Goal: Information Seeking & Learning: Learn about a topic

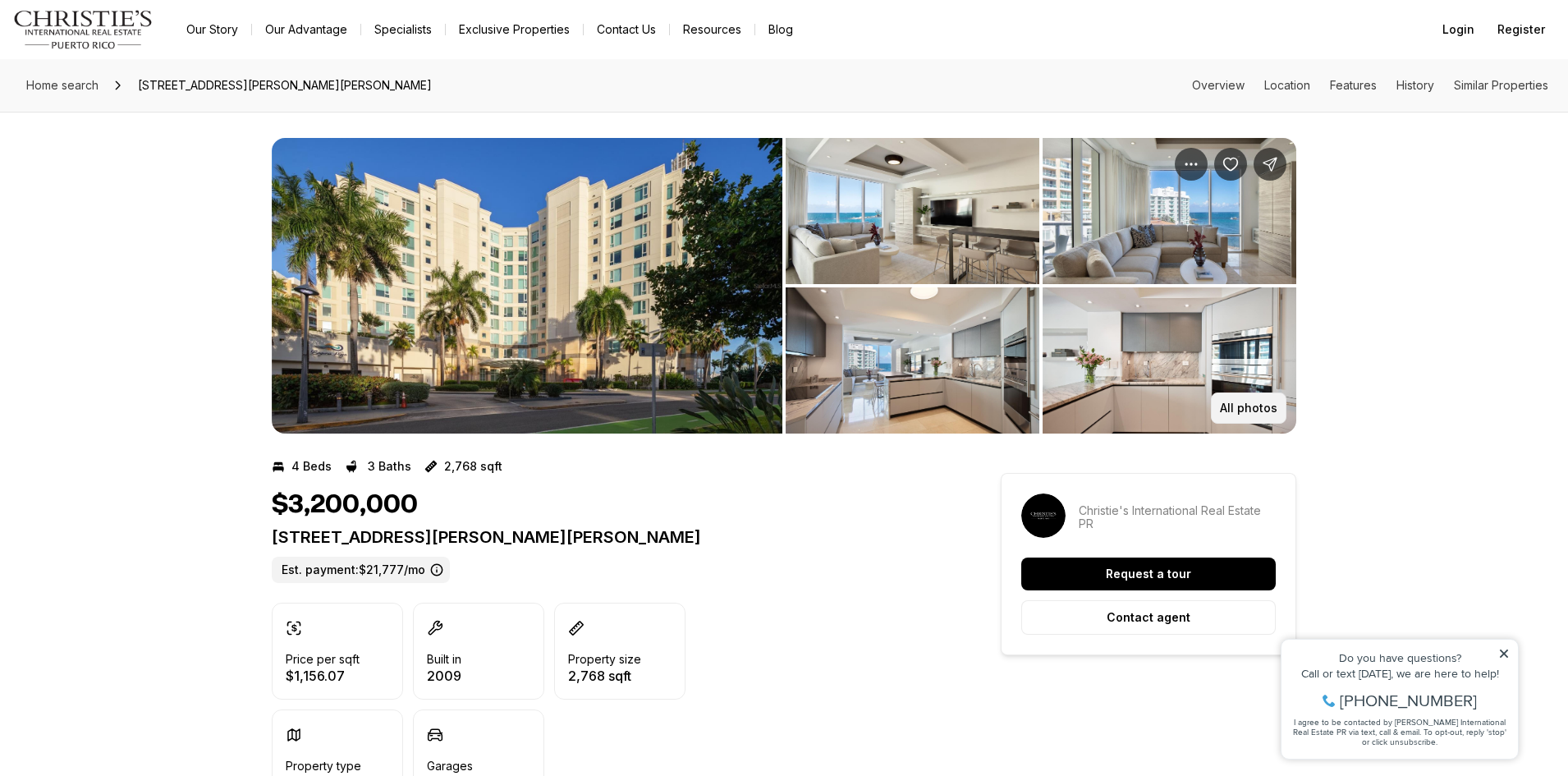
click at [1260, 415] on button "All photos" at bounding box center [1249, 408] width 76 height 31
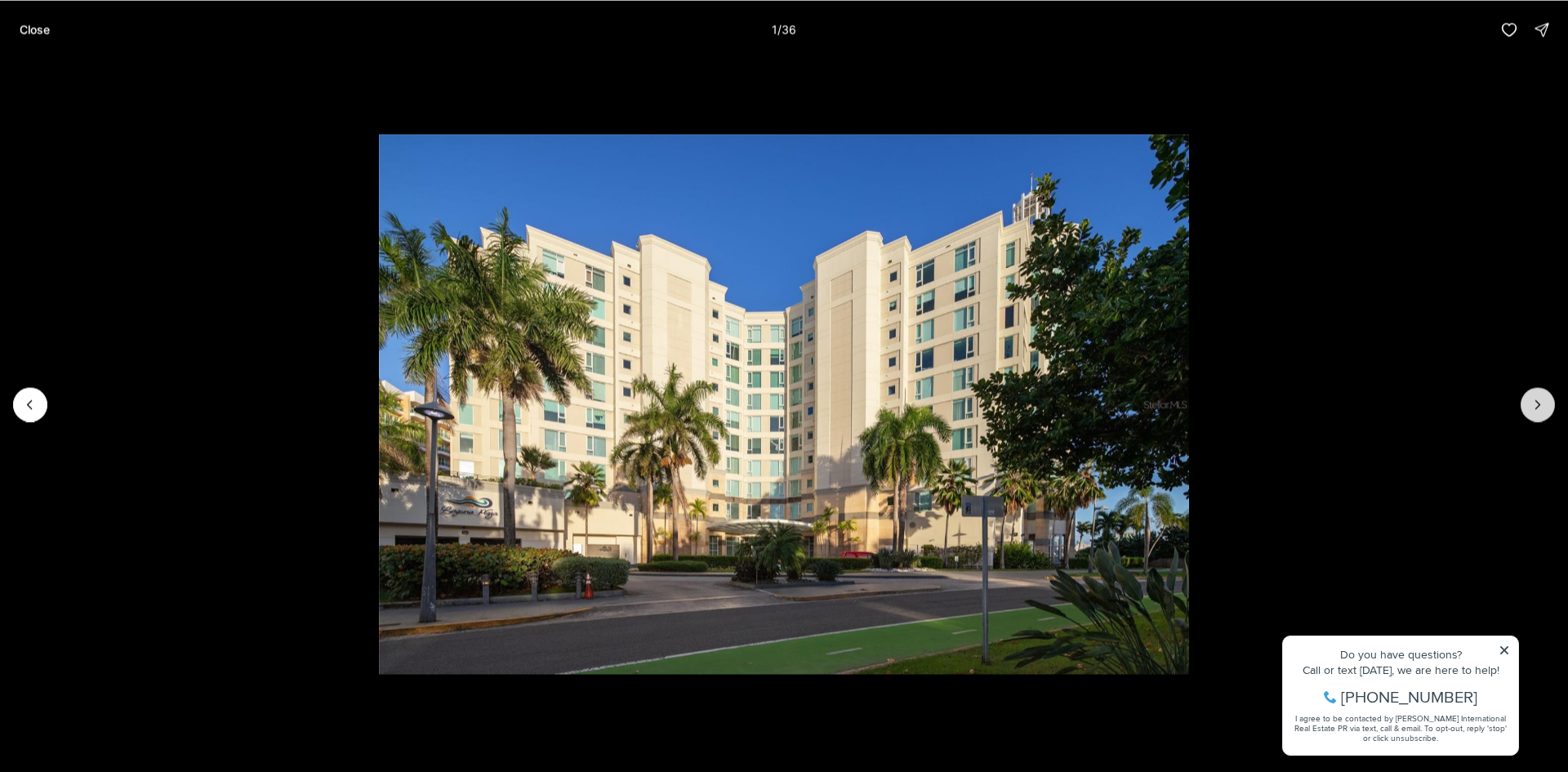
click at [1534, 404] on icon "Next slide" at bounding box center [1538, 404] width 16 height 16
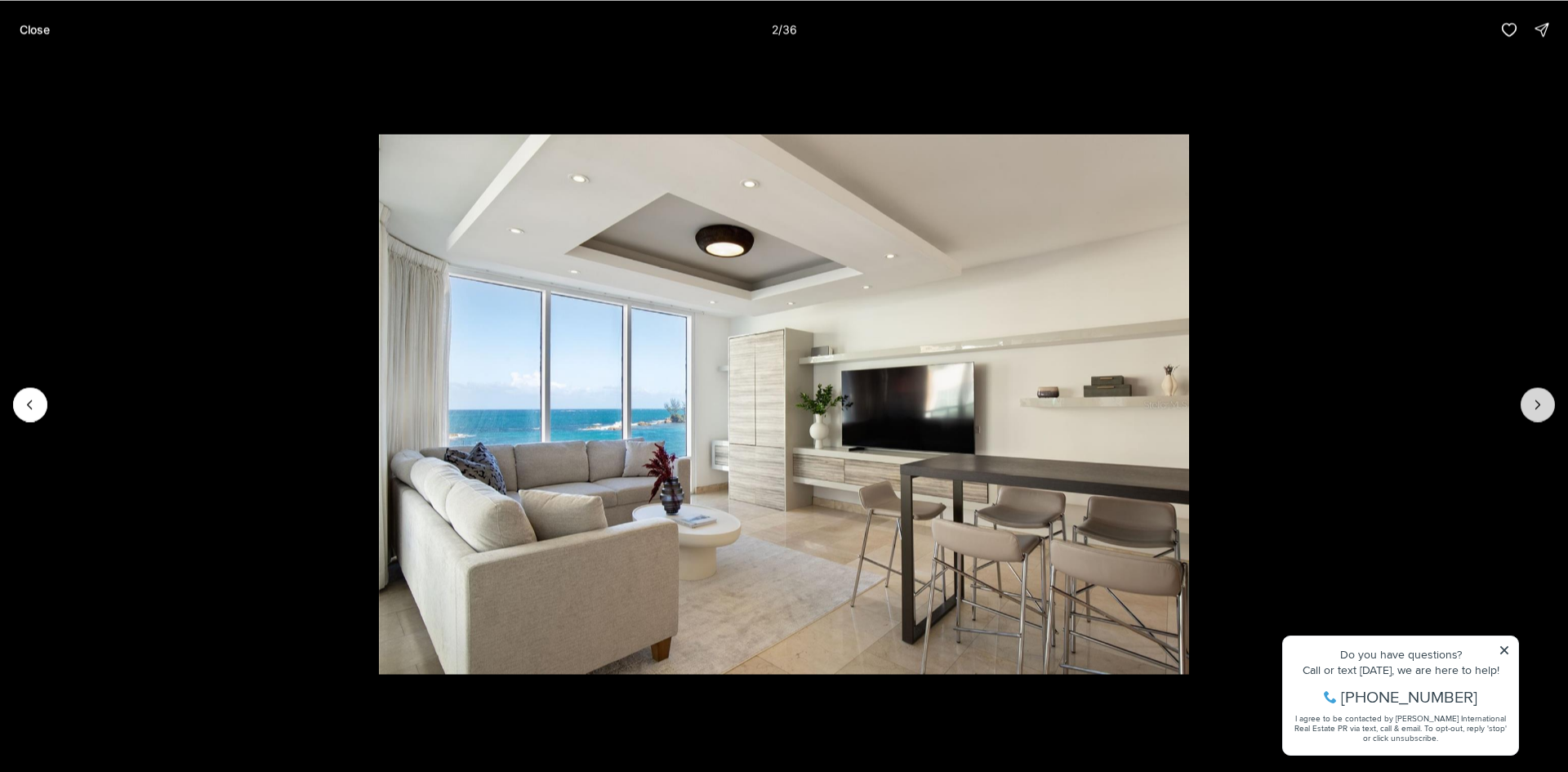
click at [1534, 404] on icon "Next slide" at bounding box center [1538, 404] width 16 height 16
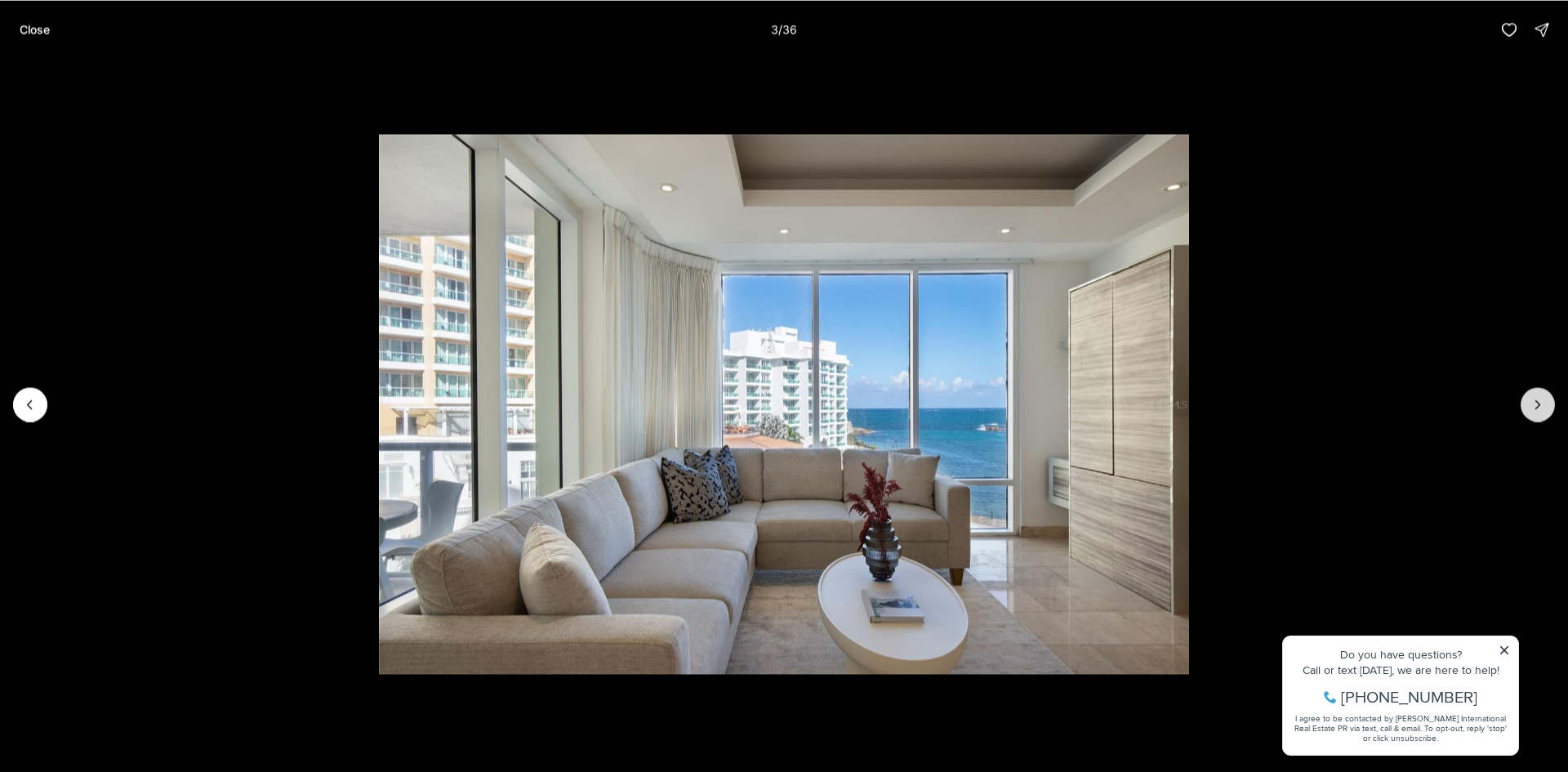
click at [1534, 404] on icon "Next slide" at bounding box center [1538, 404] width 16 height 16
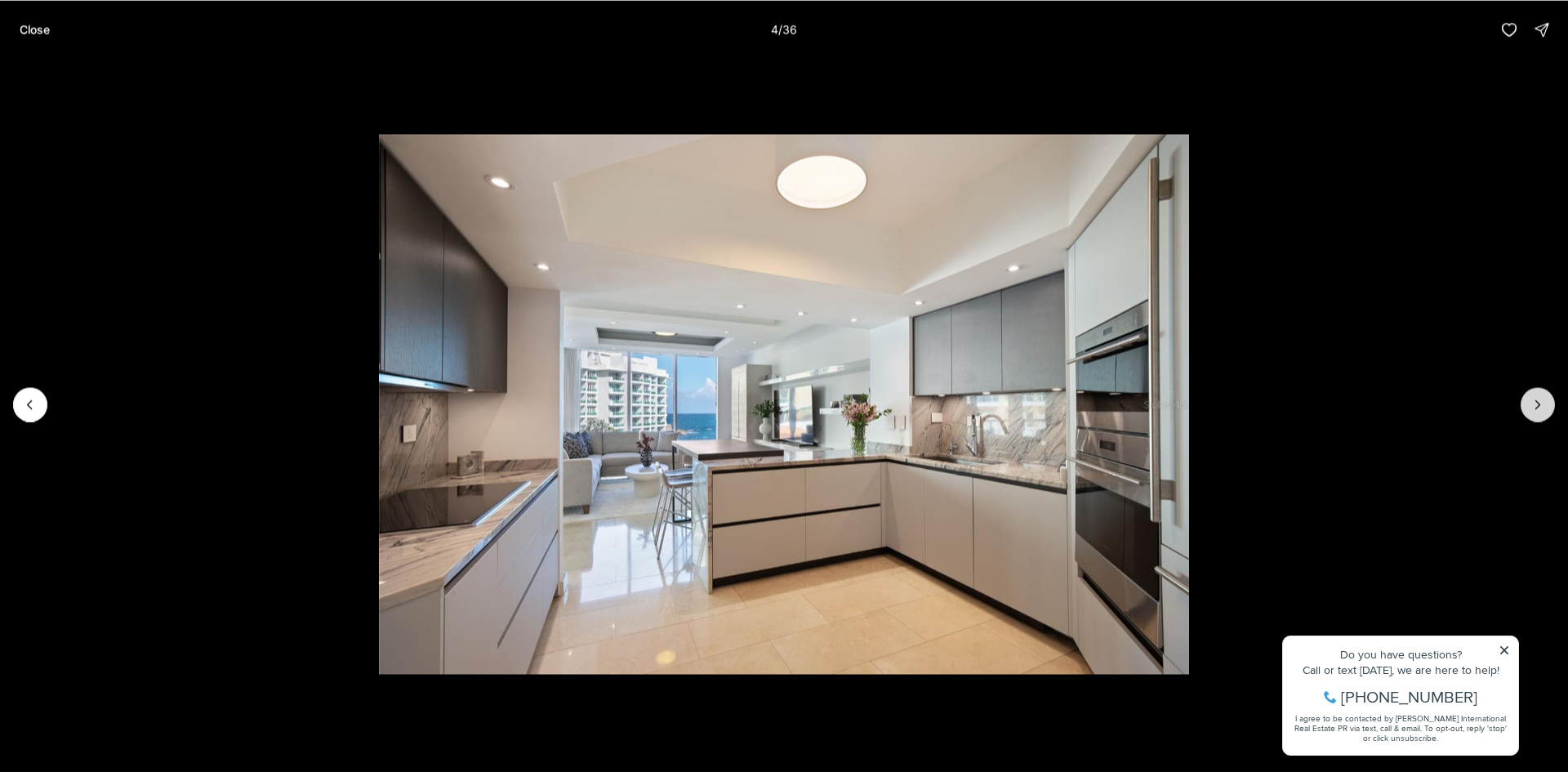
click at [1534, 404] on icon "Next slide" at bounding box center [1538, 404] width 16 height 16
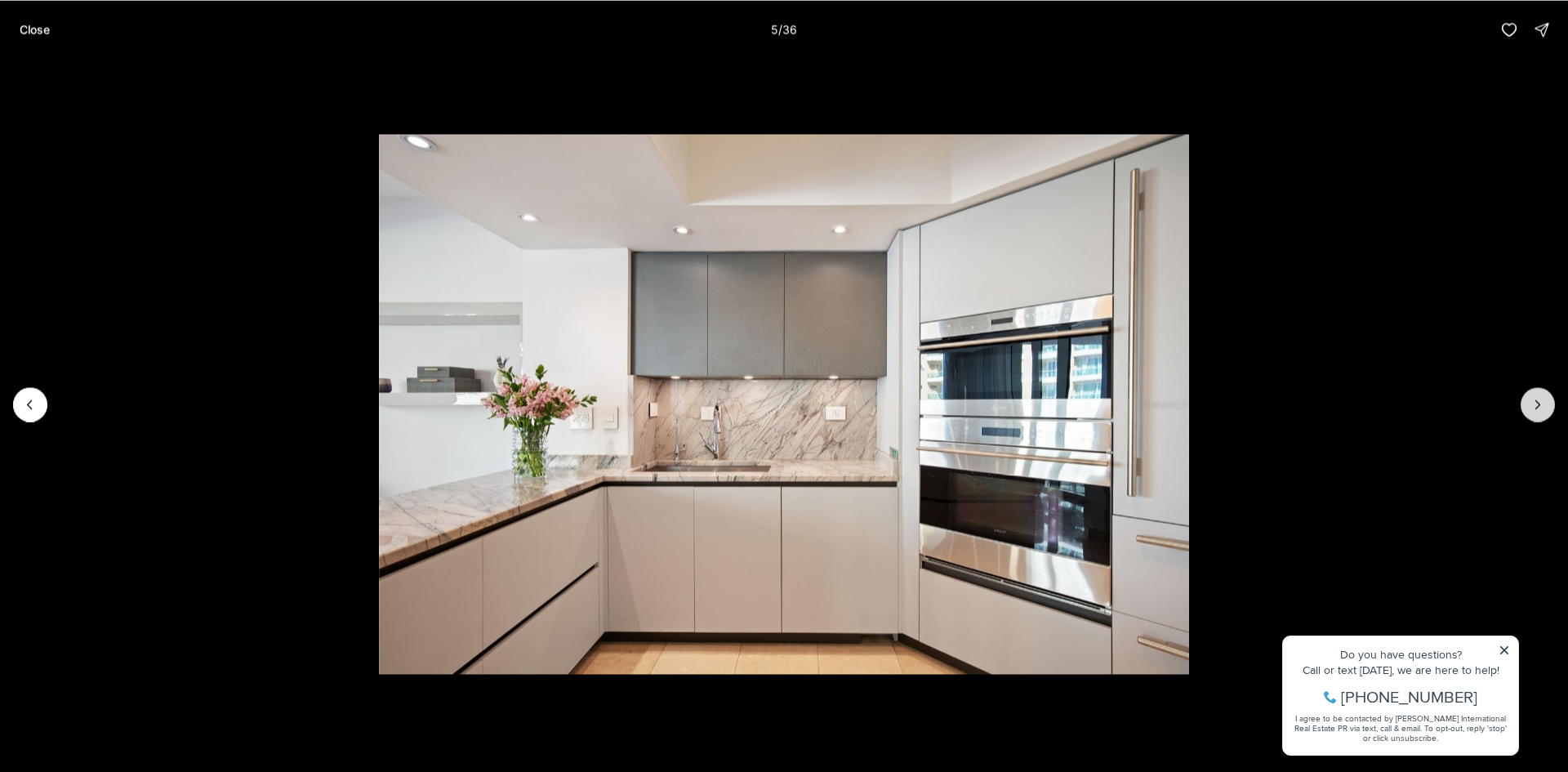
click at [1534, 404] on icon "Next slide" at bounding box center [1538, 404] width 16 height 16
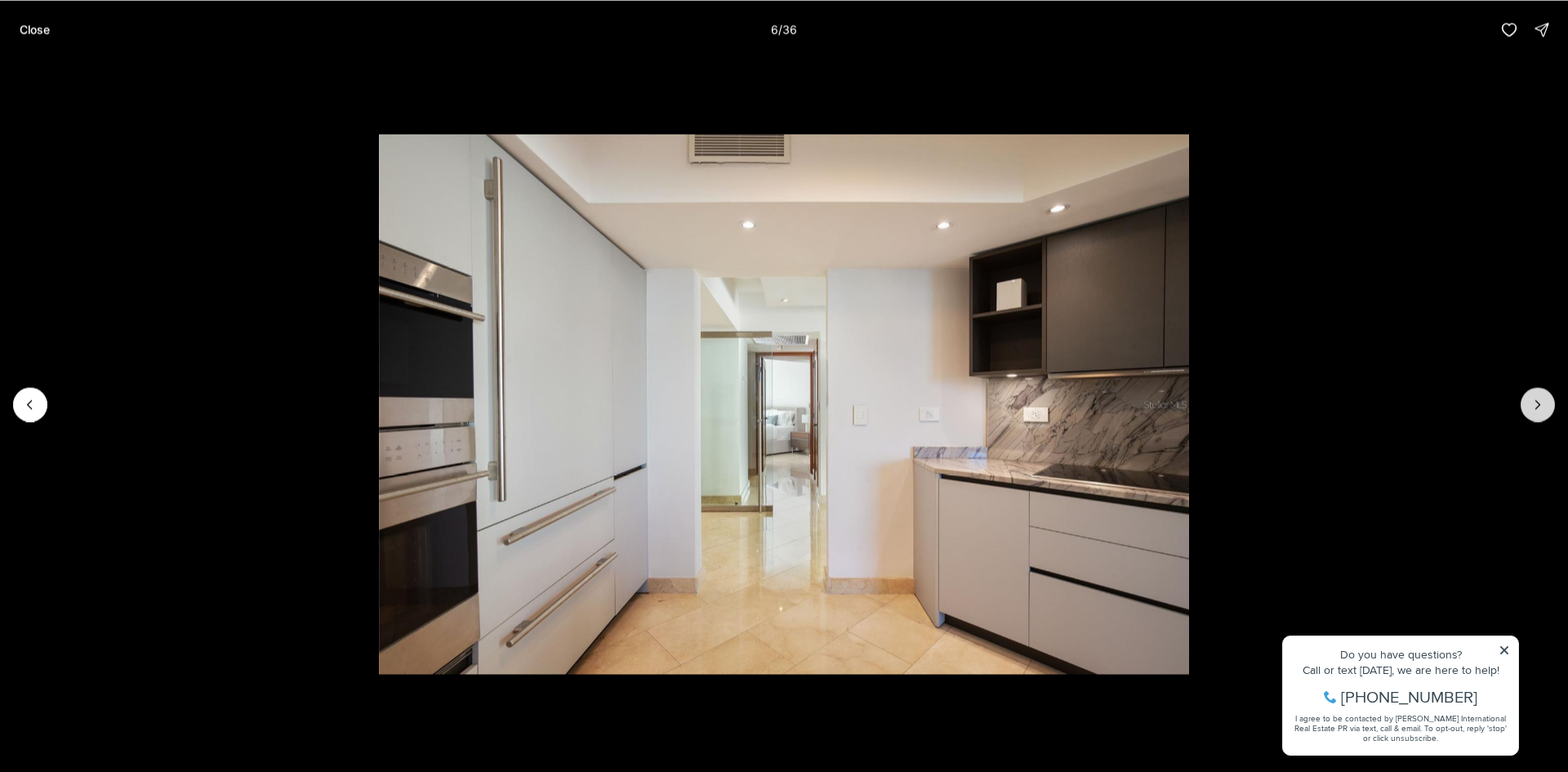
click at [1534, 404] on icon "Next slide" at bounding box center [1538, 404] width 16 height 16
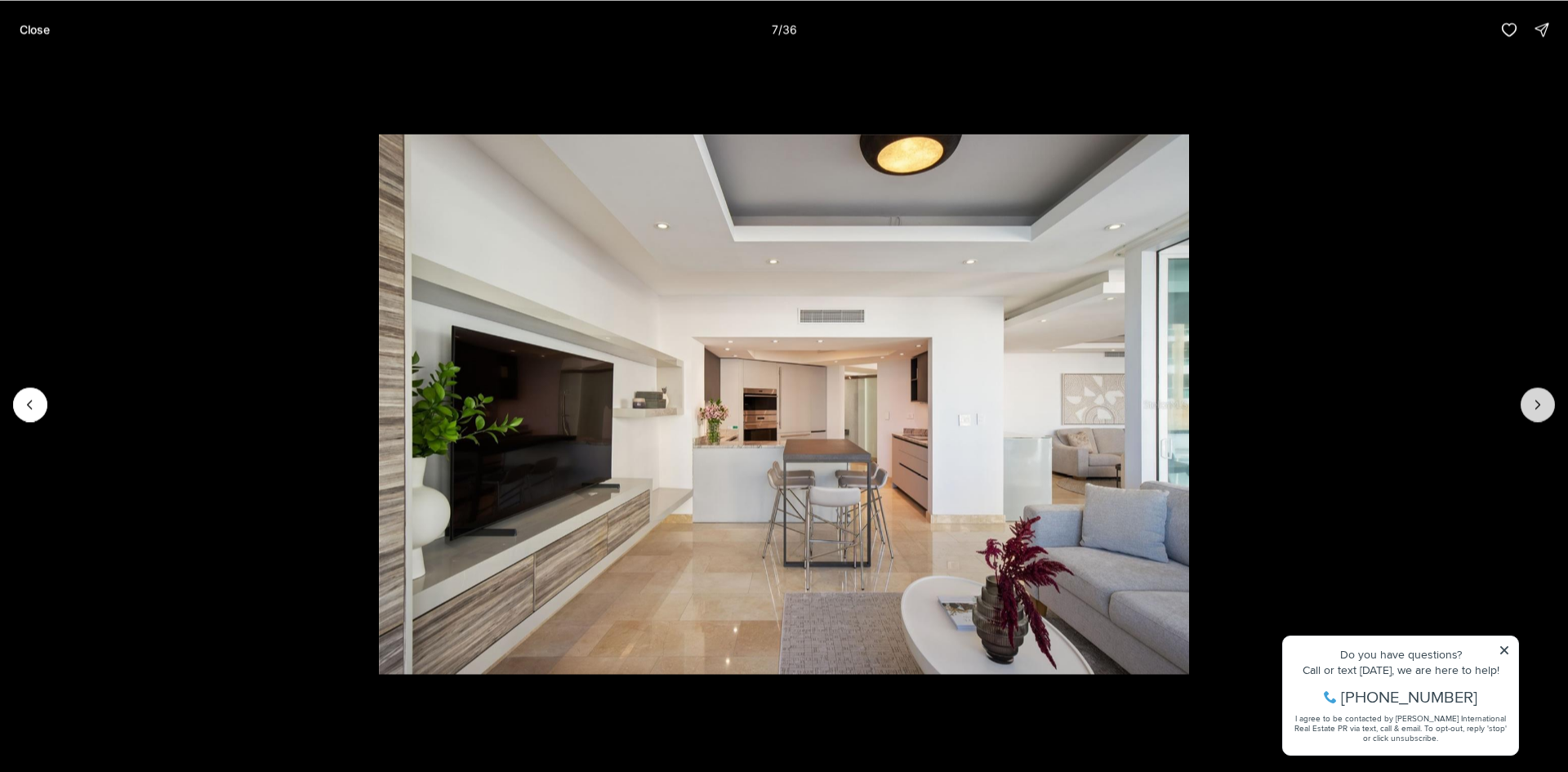
click at [1534, 404] on icon "Next slide" at bounding box center [1538, 404] width 16 height 16
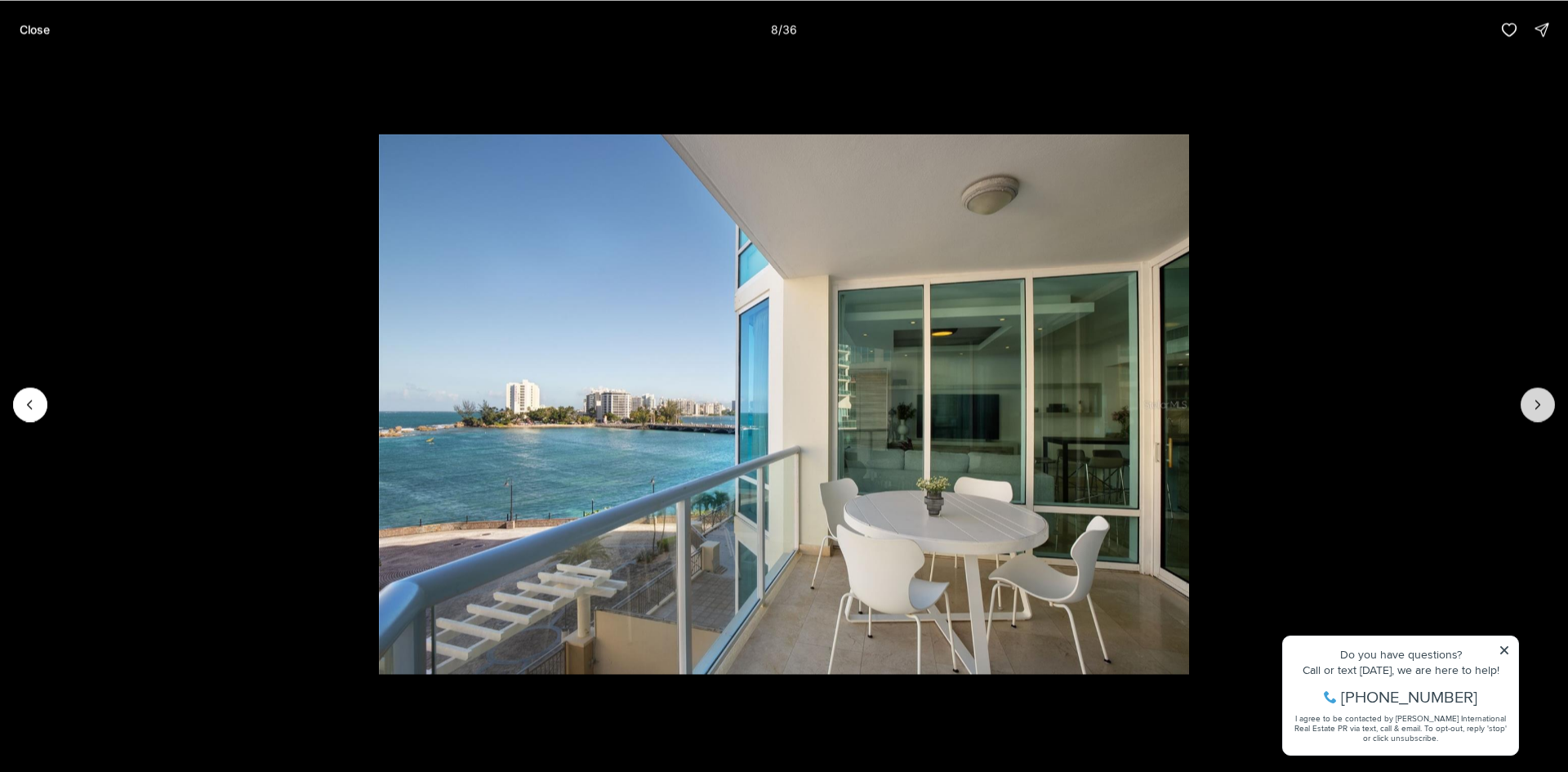
click at [1534, 404] on icon "Next slide" at bounding box center [1538, 404] width 16 height 16
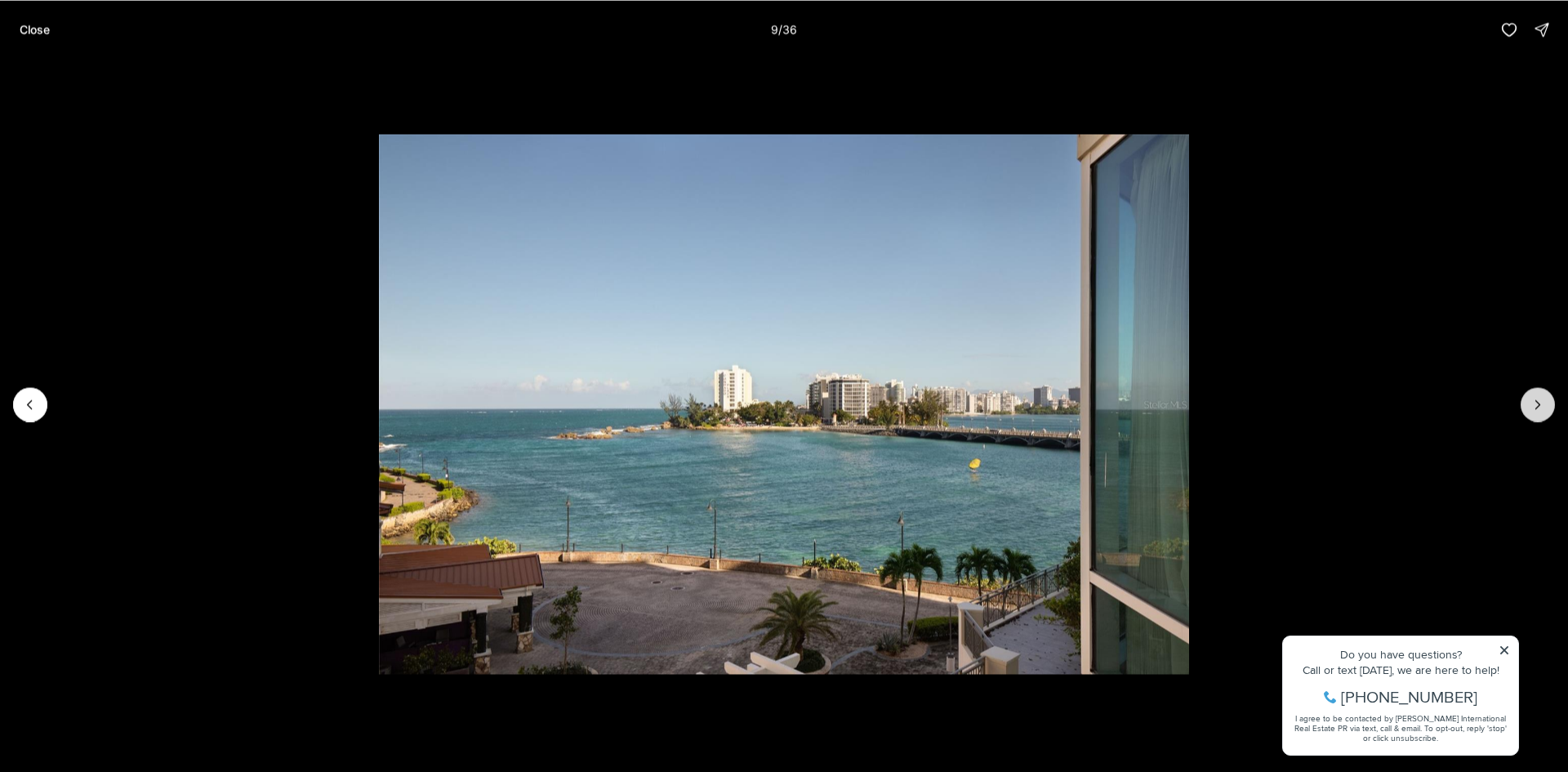
click at [1534, 404] on icon "Next slide" at bounding box center [1538, 404] width 16 height 16
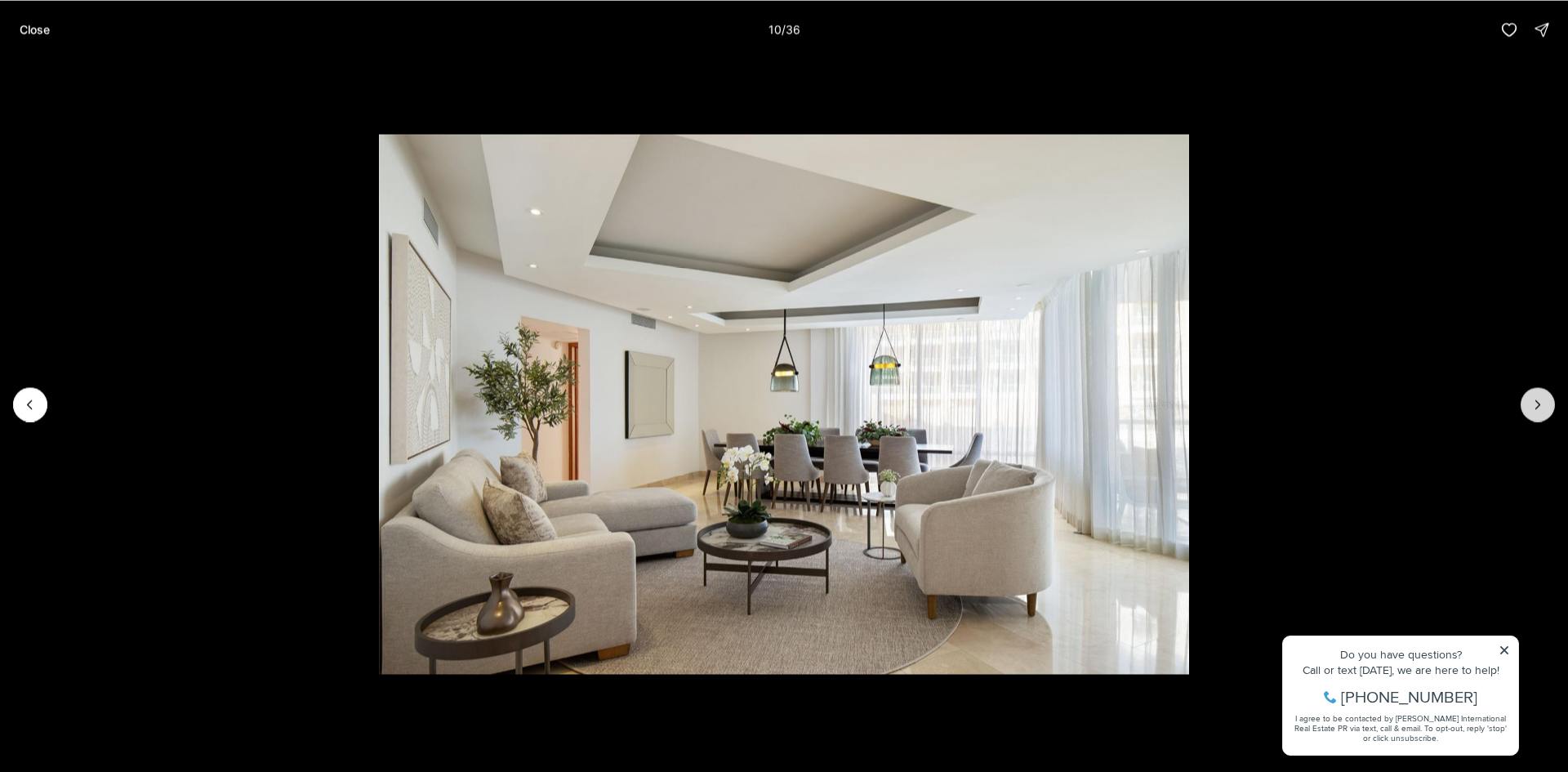
click at [1534, 404] on icon "Next slide" at bounding box center [1538, 404] width 16 height 16
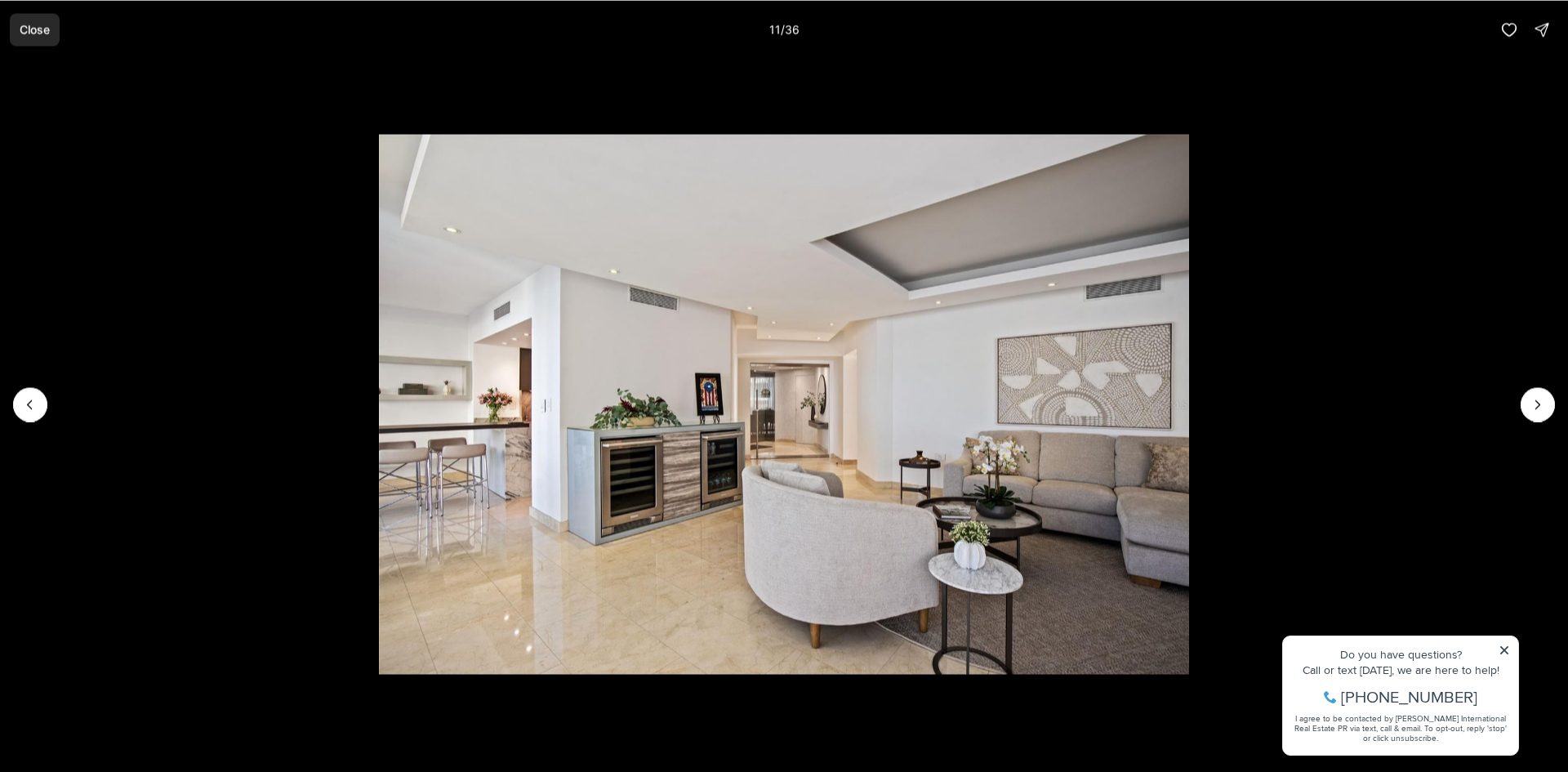
click at [51, 34] on button "Close" at bounding box center [34, 30] width 50 height 33
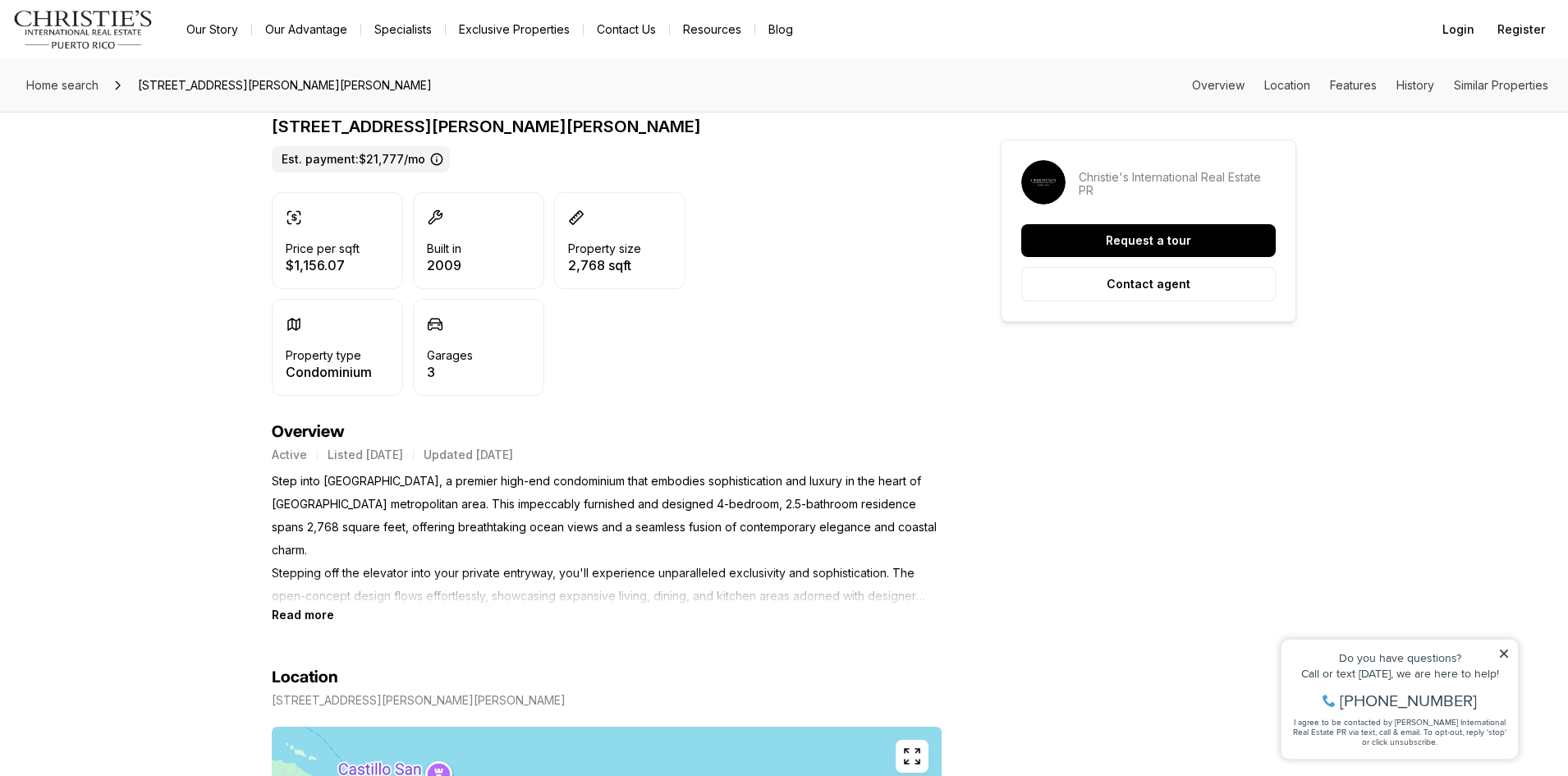
scroll to position [739, 0]
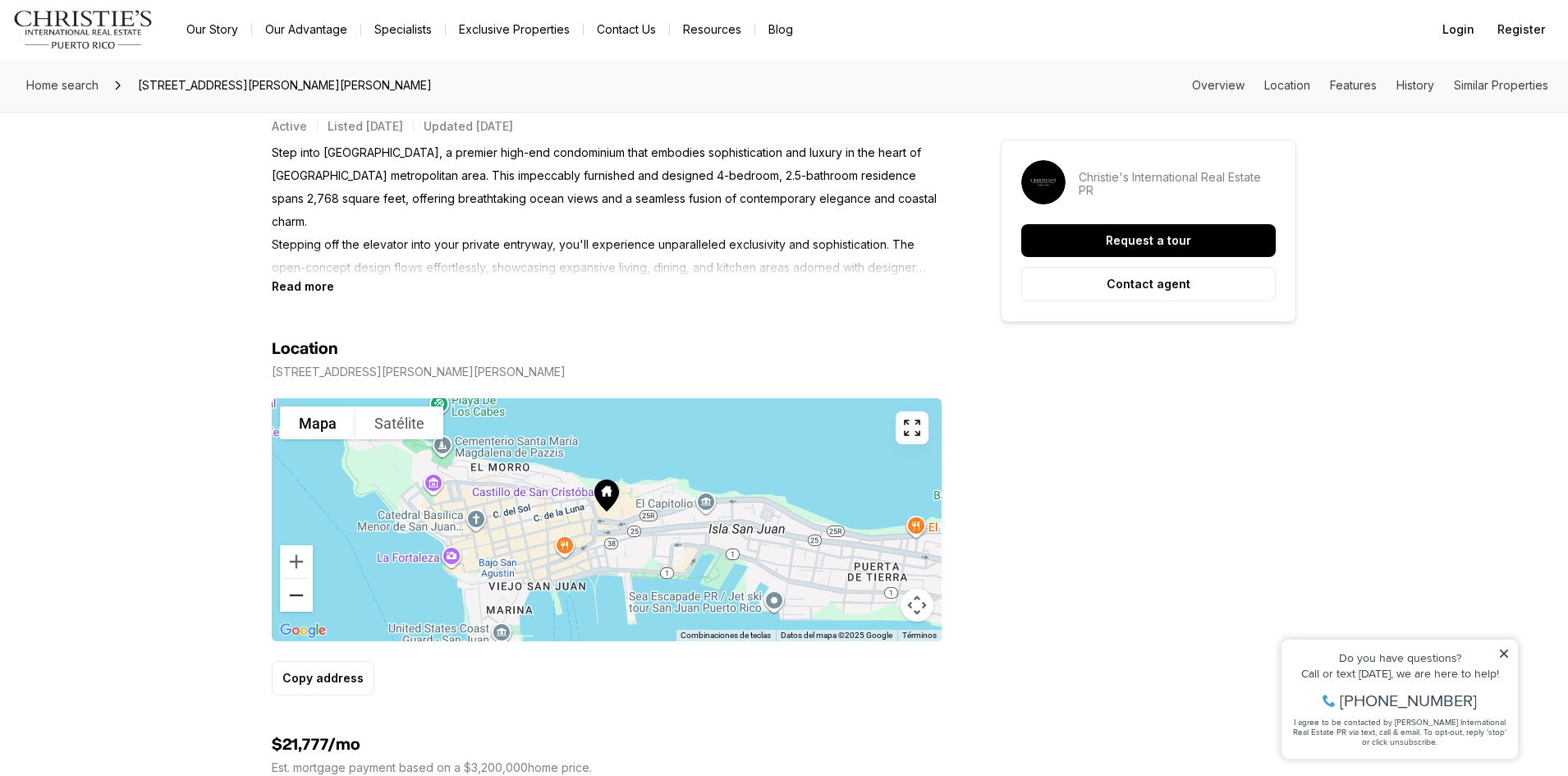
click at [304, 594] on button "Reducir" at bounding box center [296, 595] width 33 height 33
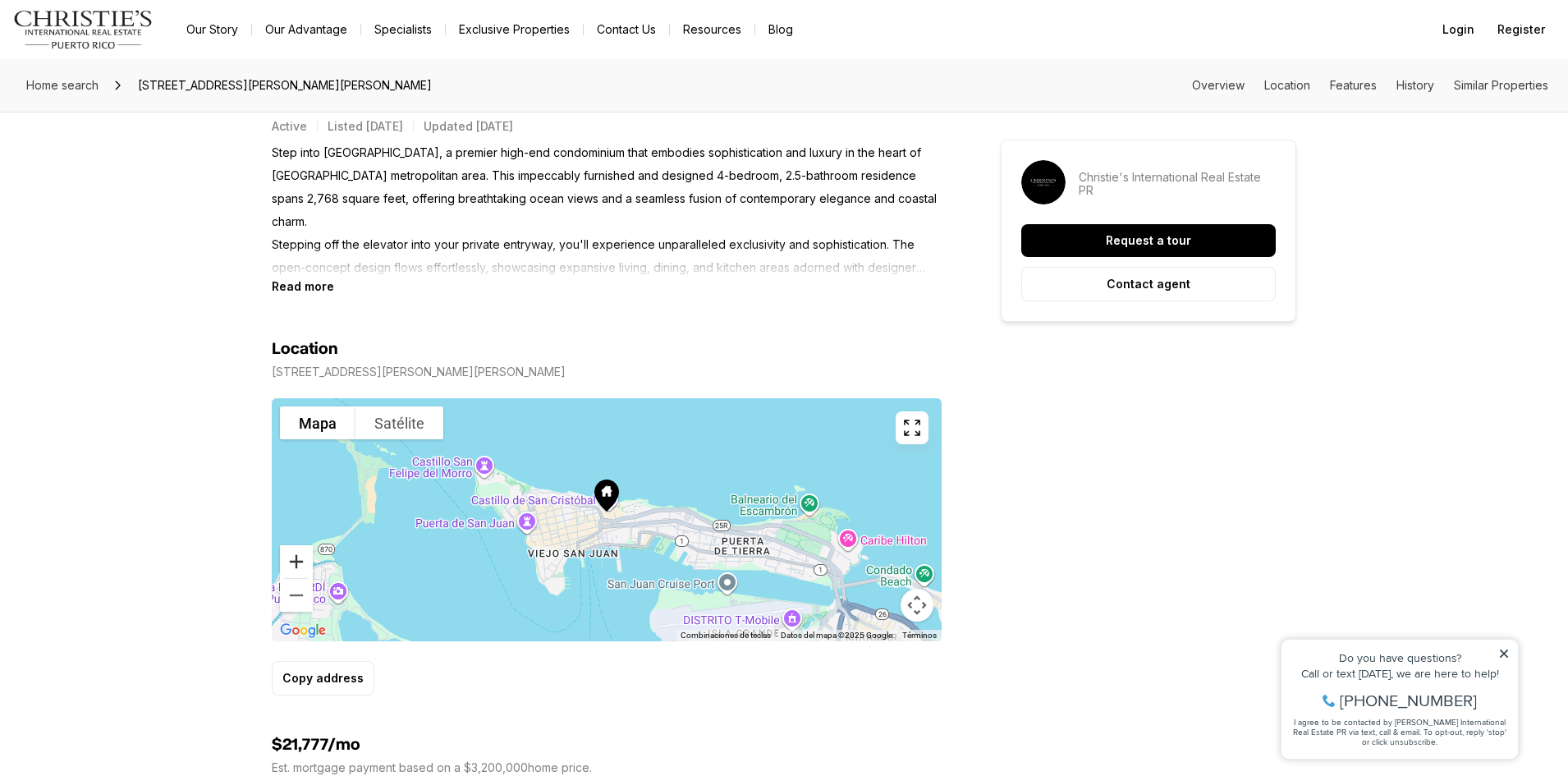
click at [302, 555] on button "Ampliar" at bounding box center [296, 562] width 33 height 33
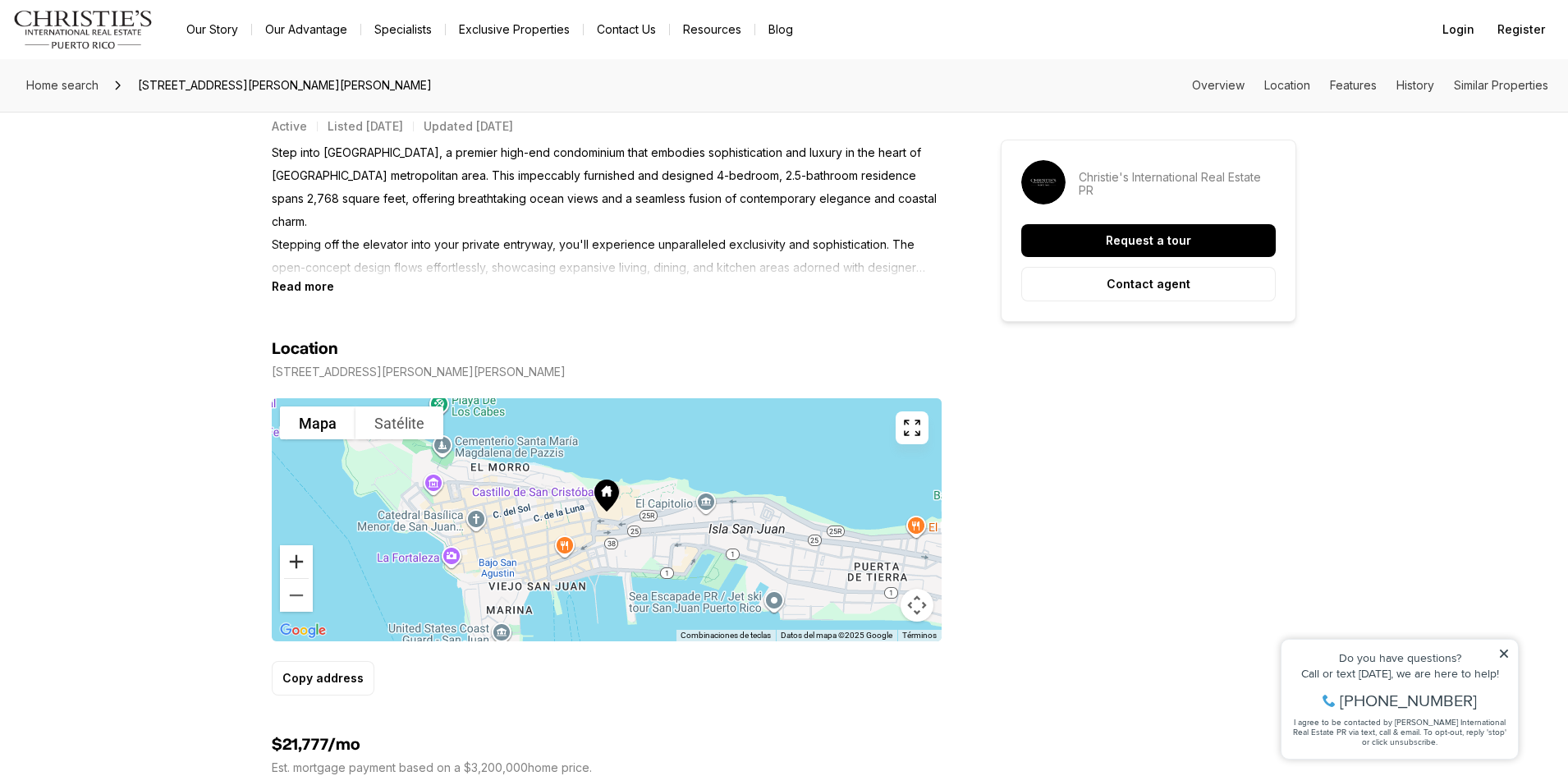
click at [302, 555] on button "Ampliar" at bounding box center [296, 562] width 33 height 33
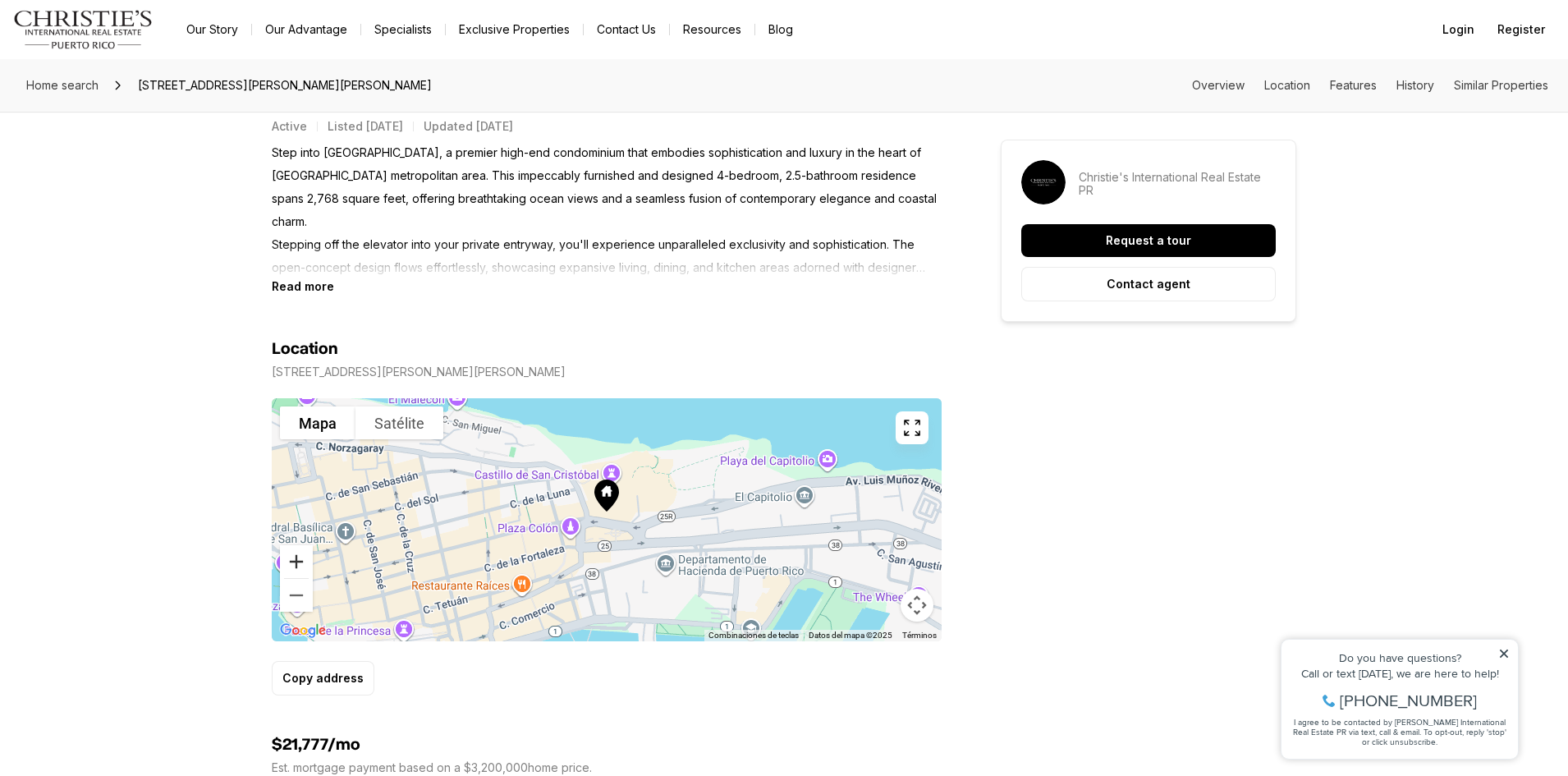
click at [302, 555] on button "Ampliar" at bounding box center [296, 562] width 33 height 33
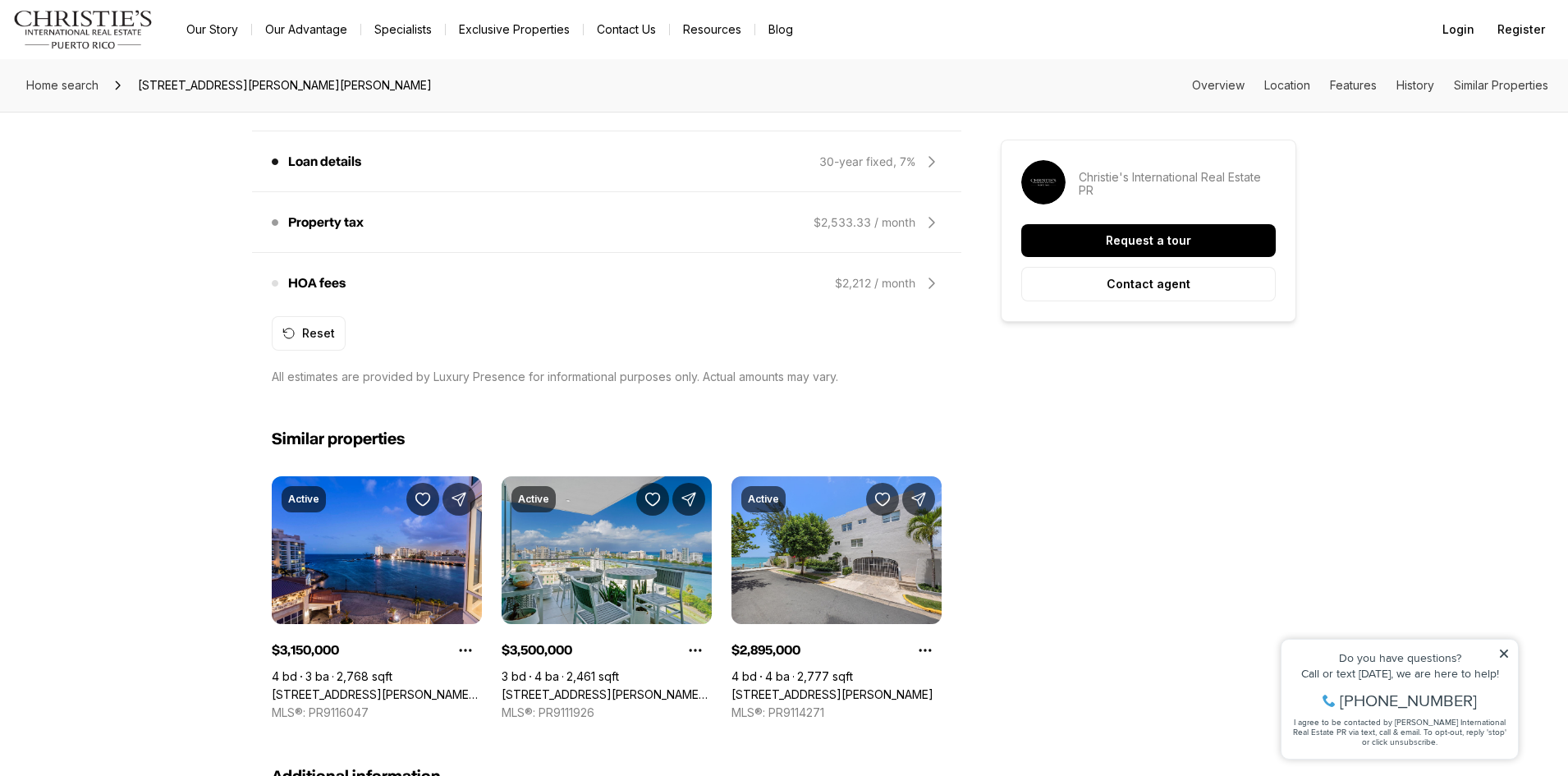
scroll to position [1560, 0]
